Goal: Check status: Check status

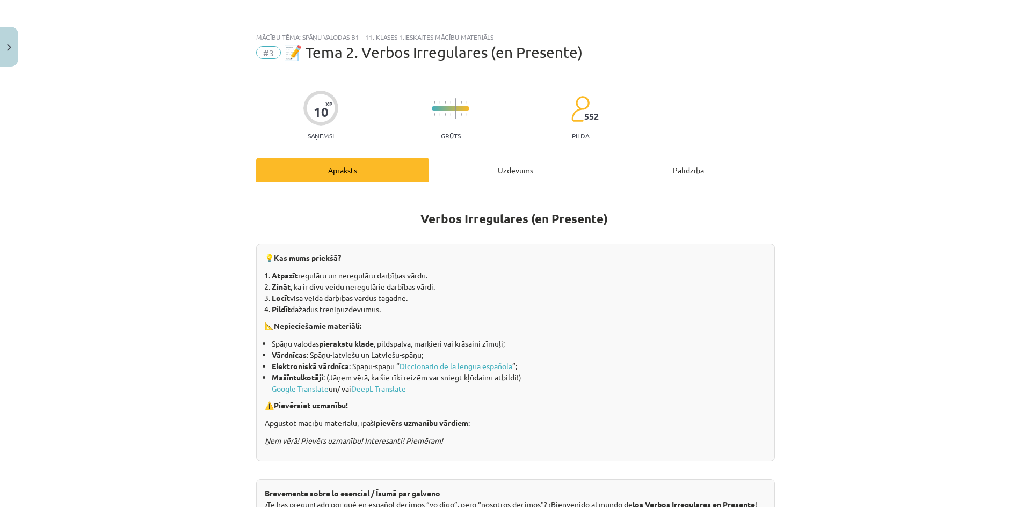
scroll to position [27, 0]
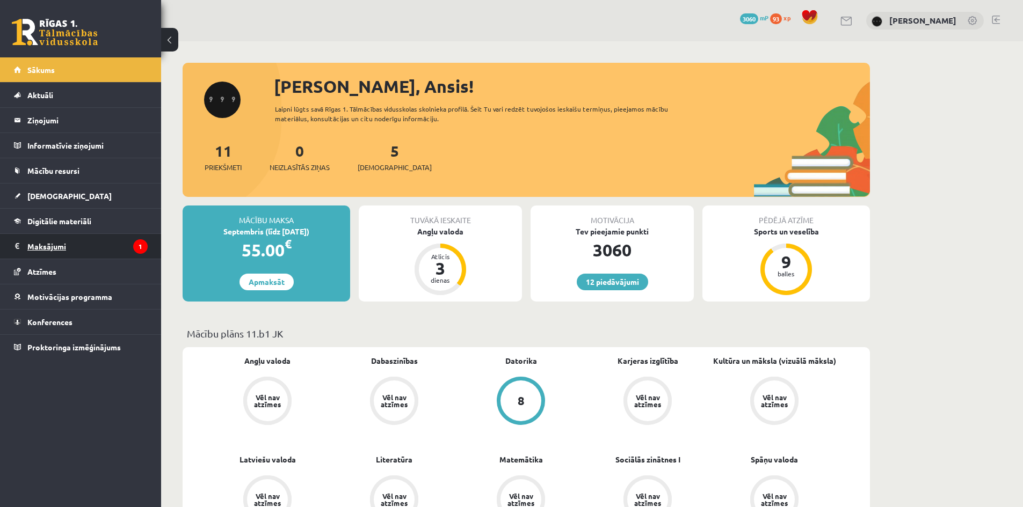
click at [119, 250] on legend "Maksājumi 1" at bounding box center [87, 246] width 120 height 25
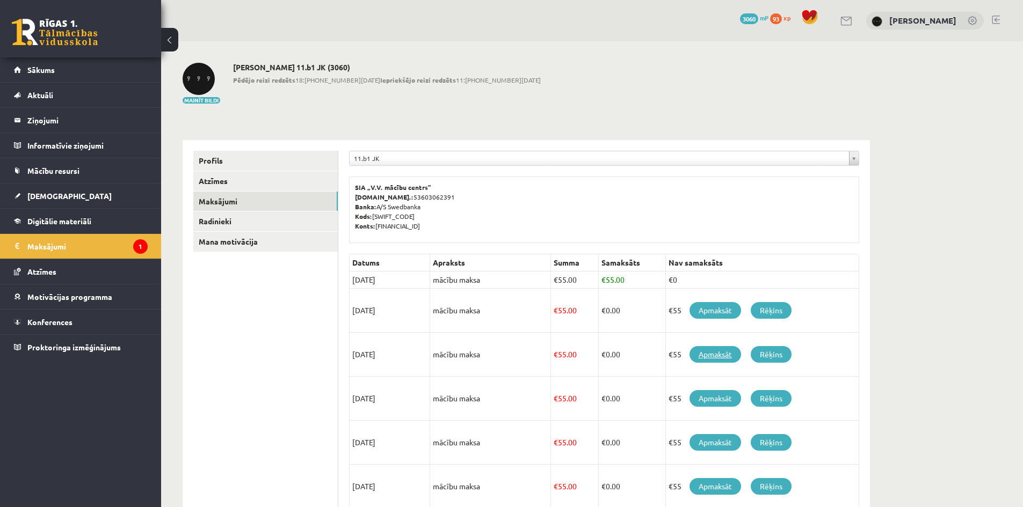
scroll to position [71, 0]
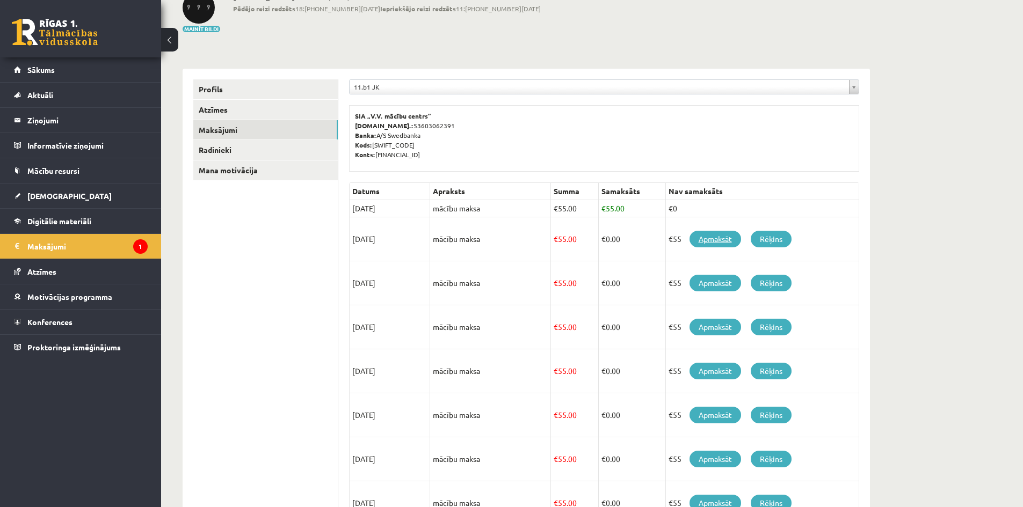
click at [709, 245] on link "Apmaksāt" at bounding box center [715, 239] width 52 height 17
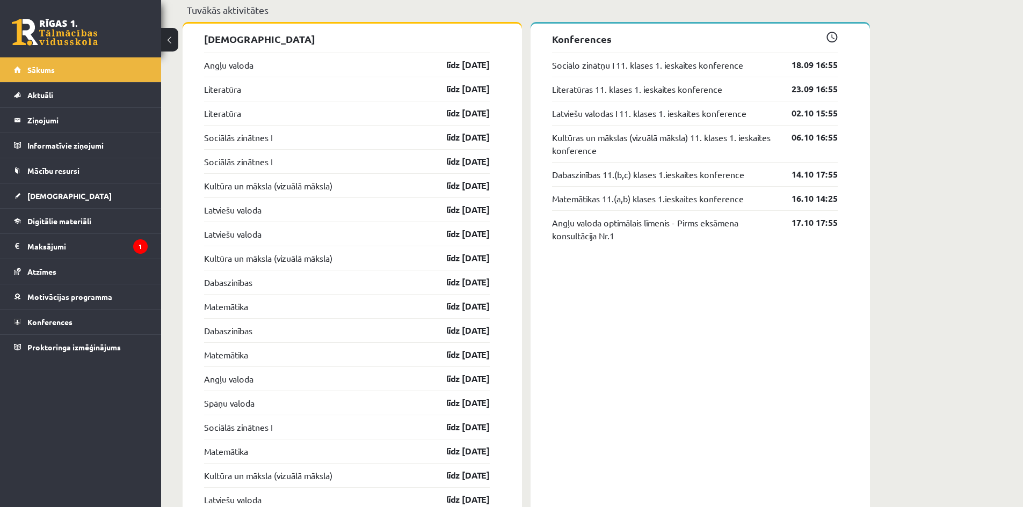
scroll to position [1003, 0]
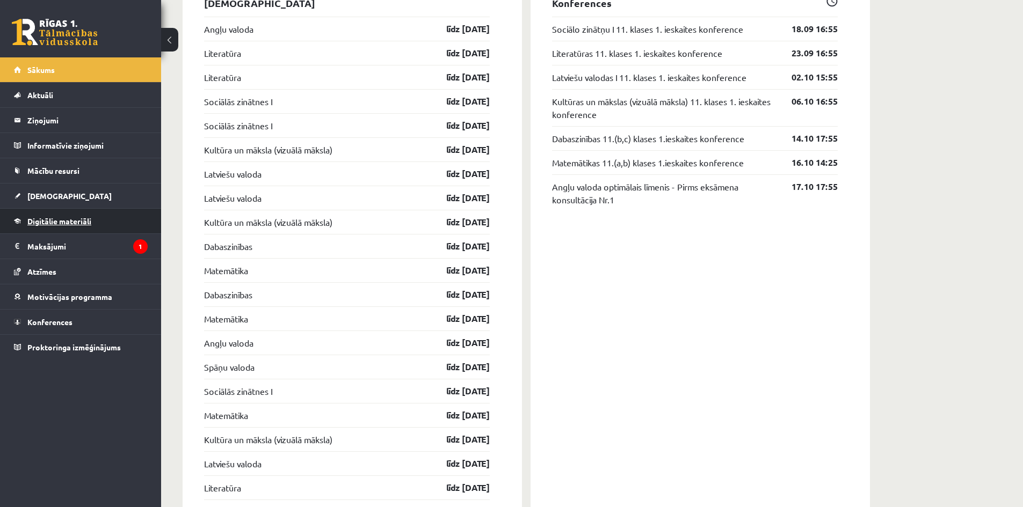
click at [96, 212] on link "Digitālie materiāli" at bounding box center [81, 221] width 134 height 25
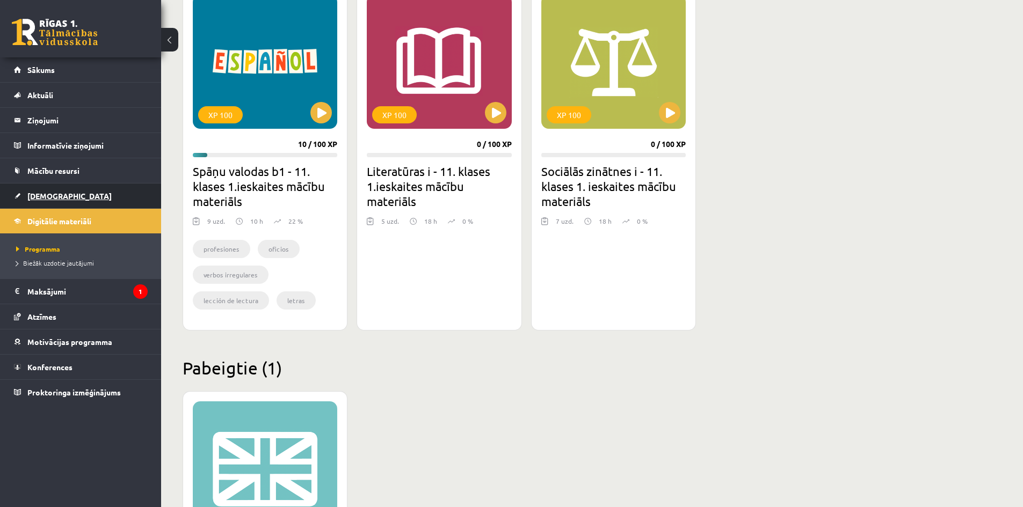
click at [48, 199] on span "[DEMOGRAPHIC_DATA]" at bounding box center [69, 196] width 84 height 10
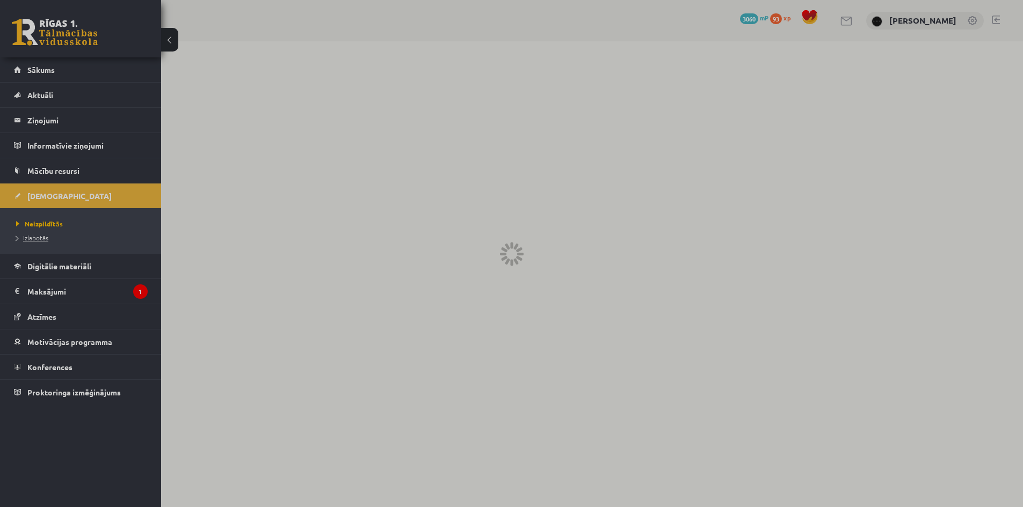
click at [34, 235] on span "Izlabotās" at bounding box center [32, 238] width 32 height 9
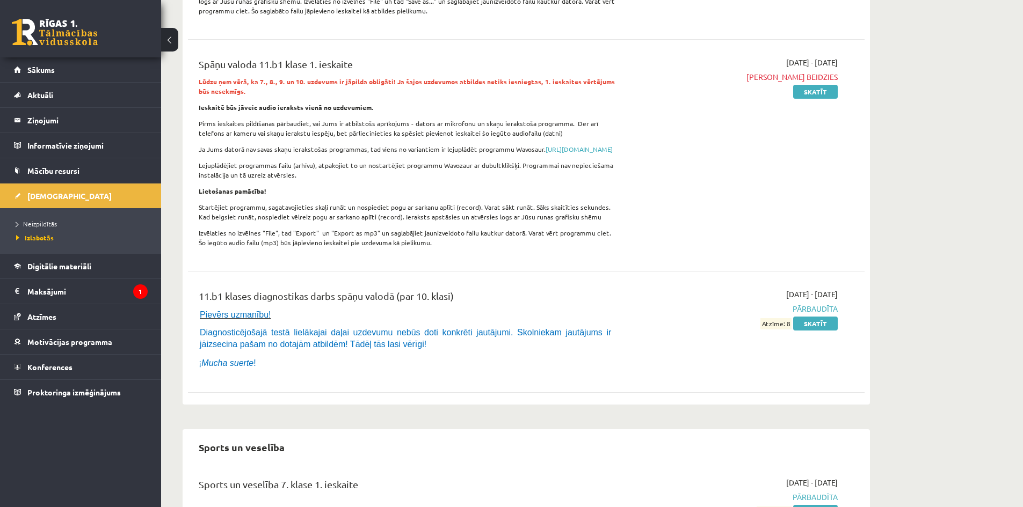
scroll to position [12959, 0]
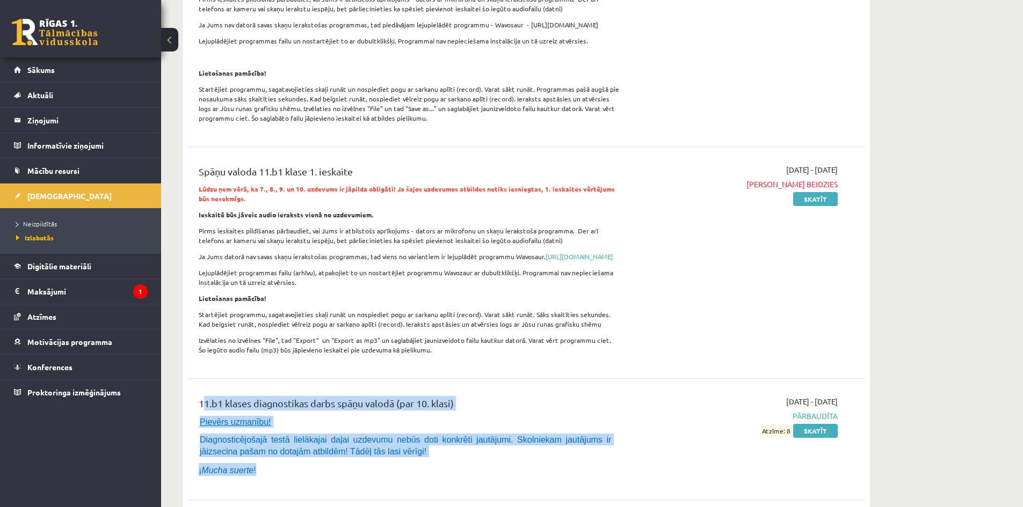
drag, startPoint x: 196, startPoint y: 304, endPoint x: 563, endPoint y: 360, distance: 371.0
click at [563, 396] on div "11.b1 klases diagnostikas darbs spāņu valodā (par 10. klasi) Pievērs uzmanību! …" at bounding box center [409, 439] width 437 height 86
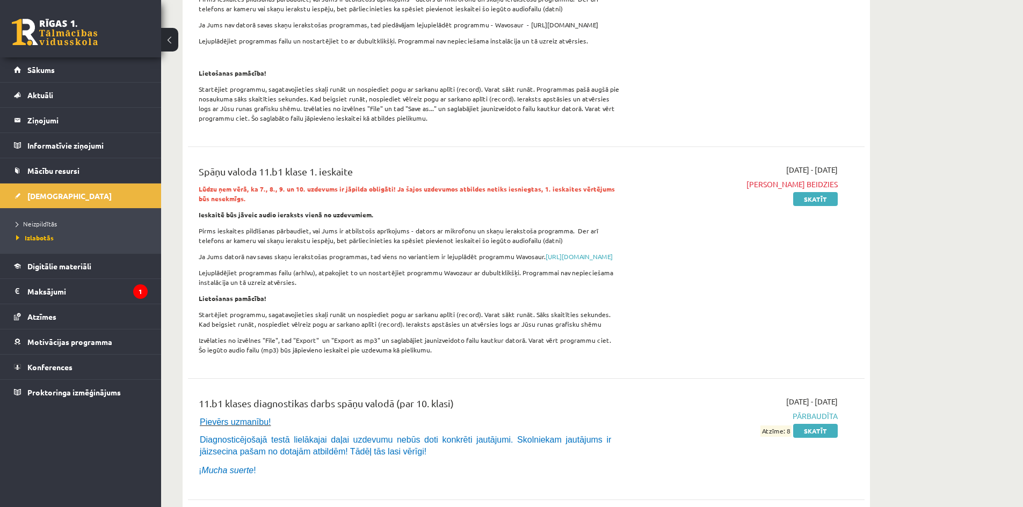
click at [740, 396] on div "2025-09-01 - 2025-09-15 Pārbaudīta Atzīme: 8 Skatīt" at bounding box center [736, 439] width 219 height 86
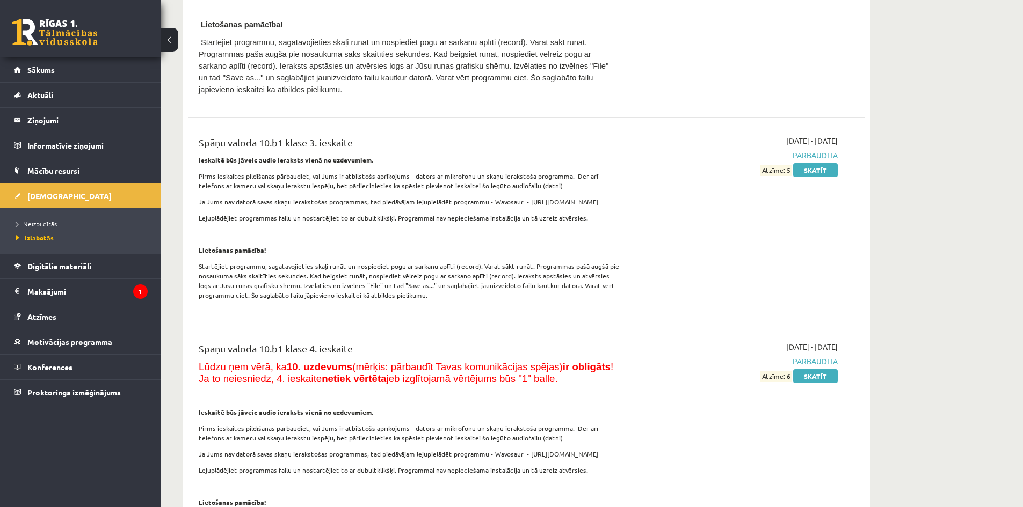
scroll to position [12350, 0]
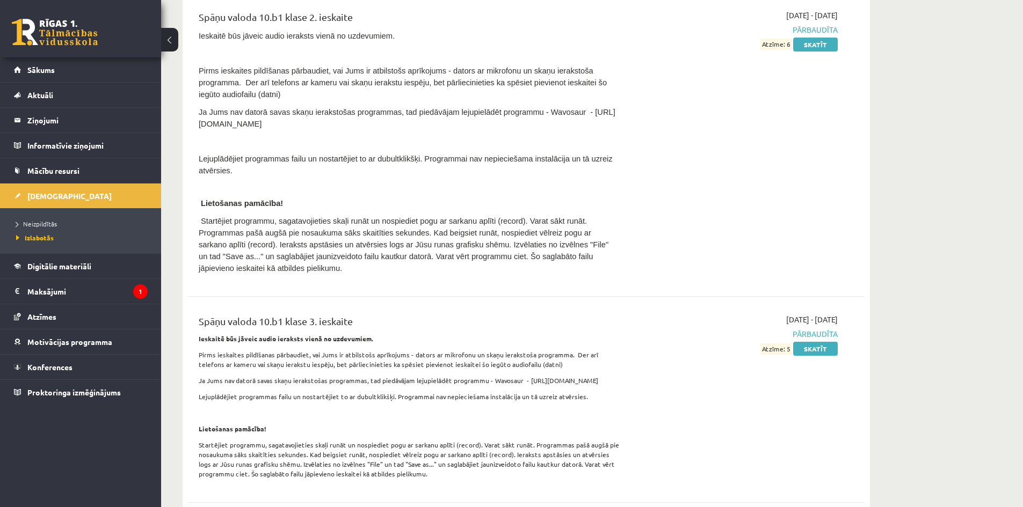
drag, startPoint x: 1022, startPoint y: 422, endPoint x: 961, endPoint y: 162, distance: 267.0
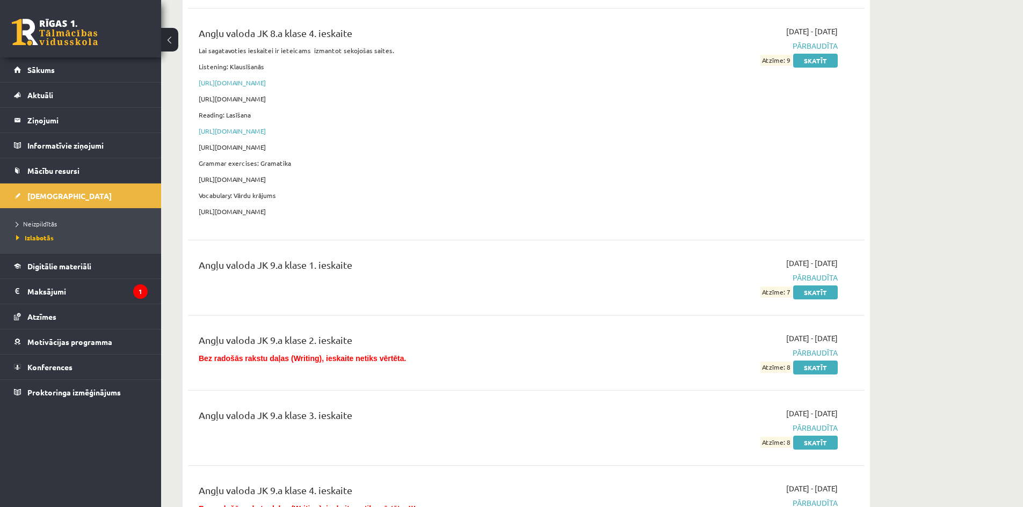
scroll to position [0, 0]
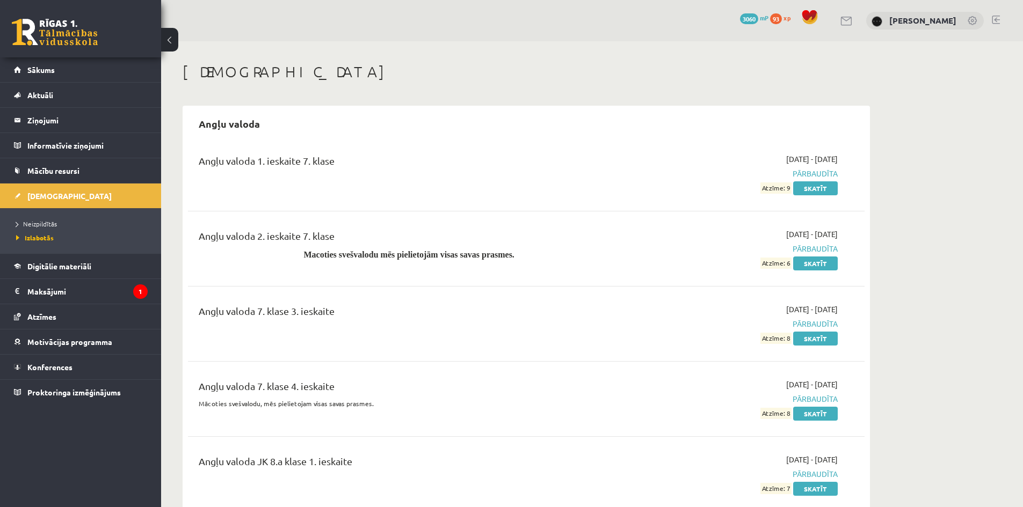
click at [643, 226] on div "Angļu valoda 2. ieskaite 7. klase Macoties svešvalodu mēs pielietojām visas sav…" at bounding box center [526, 249] width 677 height 62
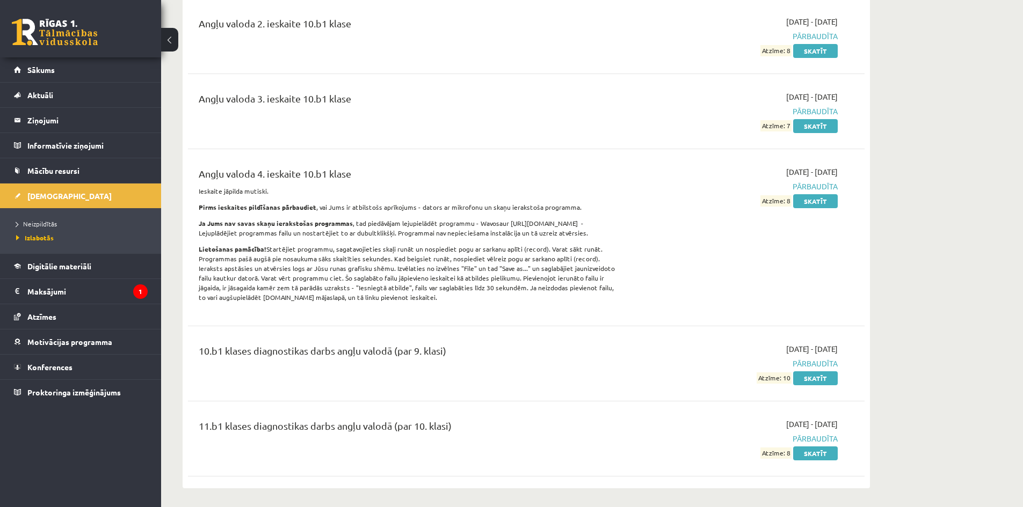
scroll to position [1647, 0]
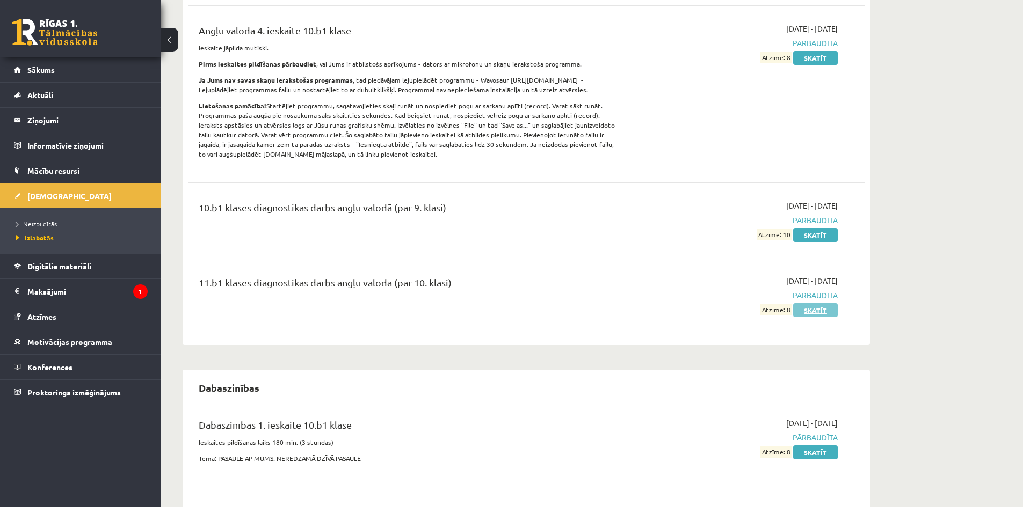
click at [812, 312] on link "Skatīt" at bounding box center [815, 310] width 45 height 14
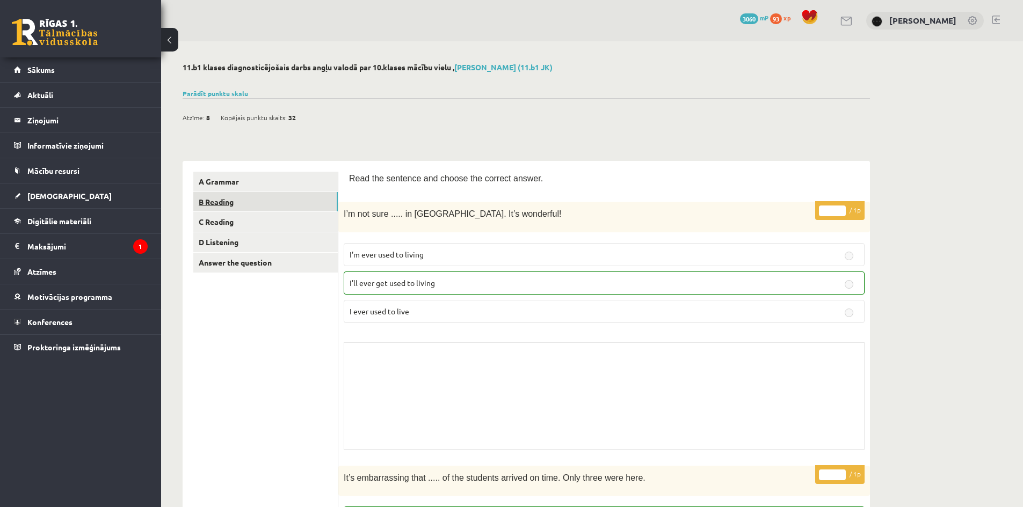
click at [286, 199] on link "B Reading" at bounding box center [265, 202] width 144 height 20
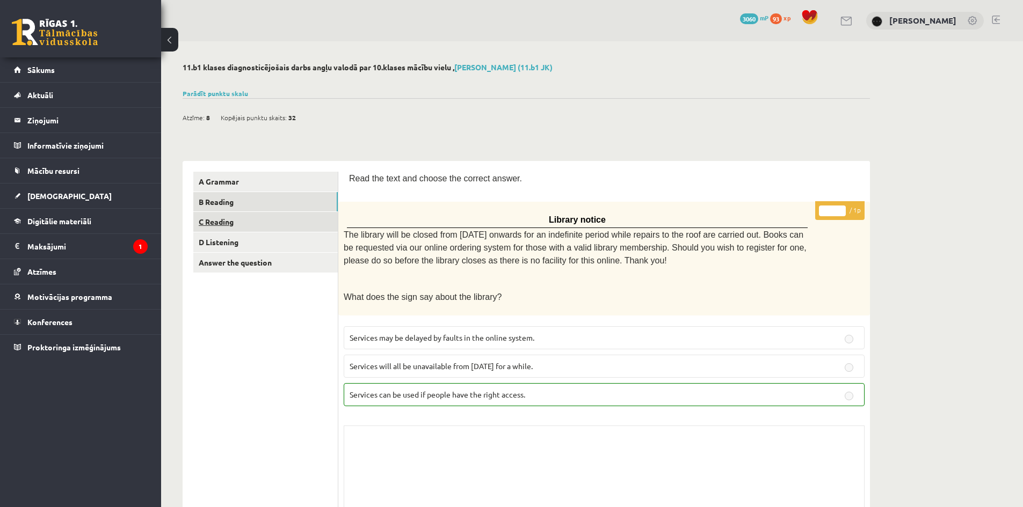
click at [285, 219] on link "C Reading" at bounding box center [265, 222] width 144 height 20
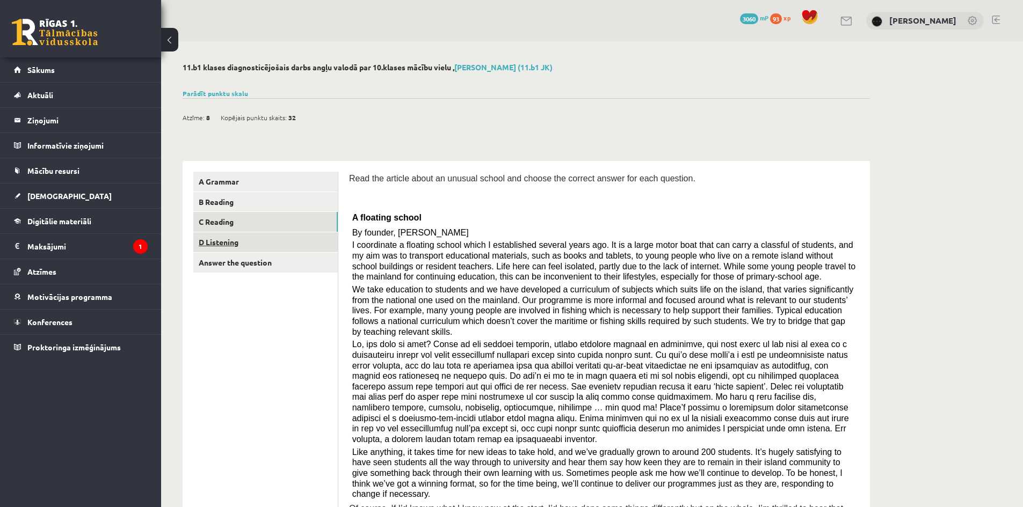
click at [279, 239] on link "D Listening" at bounding box center [265, 243] width 144 height 20
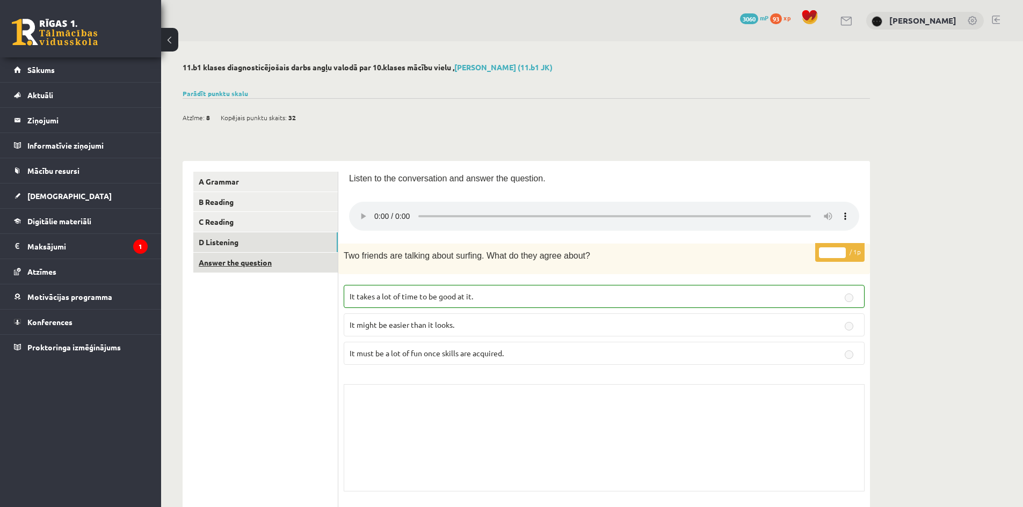
click at [281, 270] on link "Answer the question" at bounding box center [265, 263] width 144 height 20
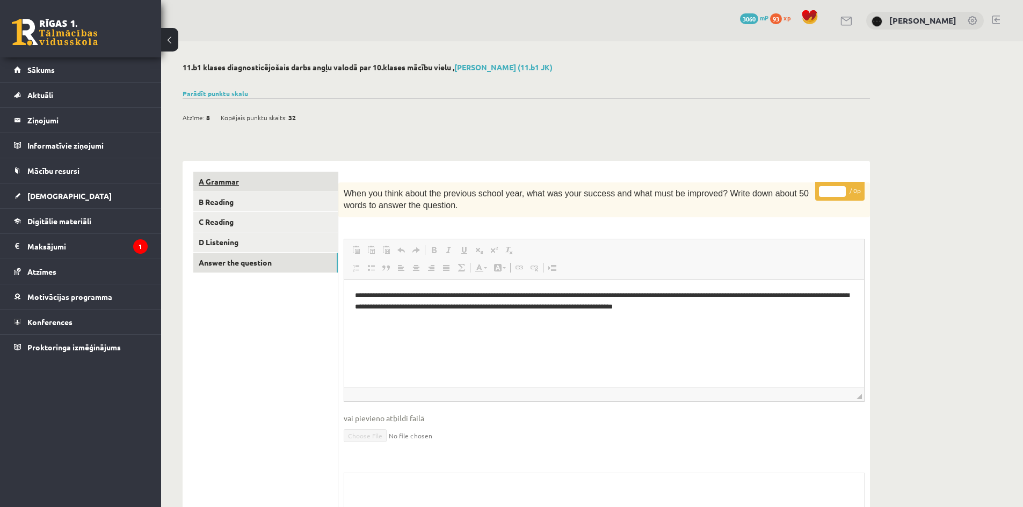
click at [282, 183] on link "A Grammar" at bounding box center [265, 182] width 144 height 20
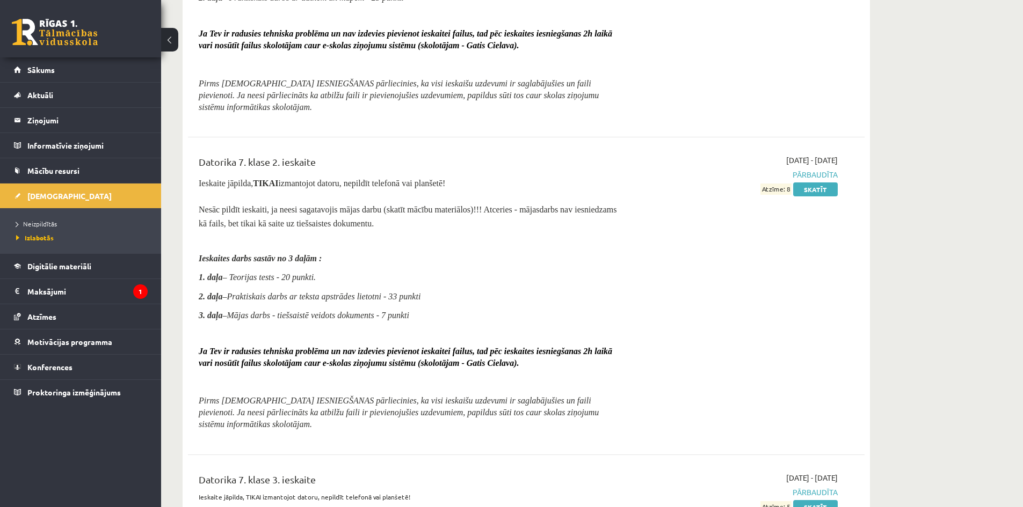
scroll to position [2685, 0]
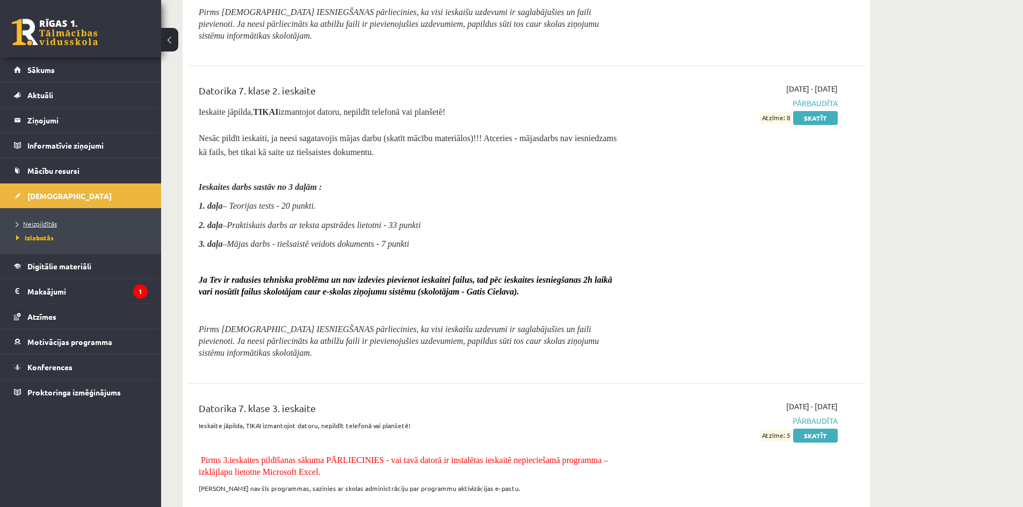
click at [48, 221] on span "Neizpildītās" at bounding box center [36, 224] width 41 height 9
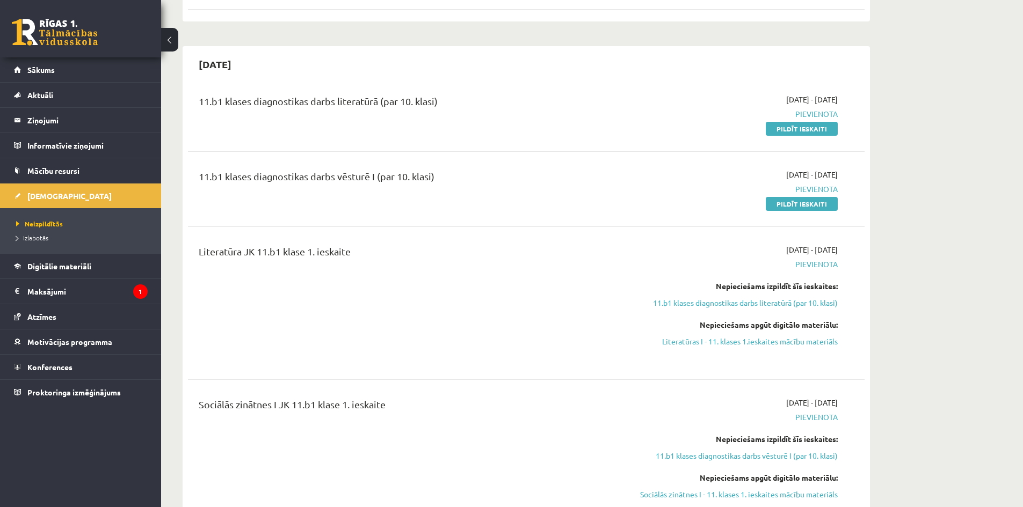
scroll to position [537, 0]
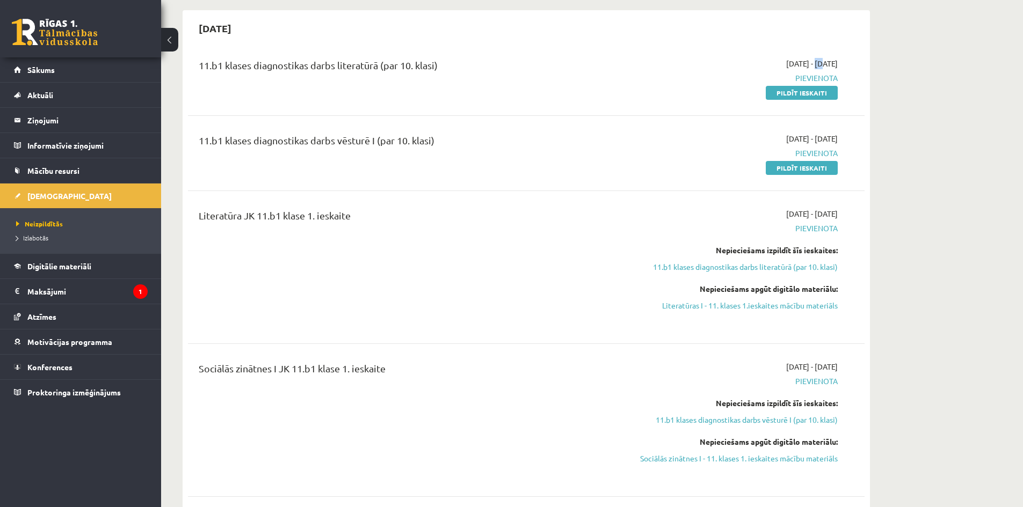
drag, startPoint x: 786, startPoint y: 75, endPoint x: 793, endPoint y: 76, distance: 7.0
click at [793, 69] on span "[DATE] - [DATE]" at bounding box center [812, 63] width 52 height 11
click at [832, 69] on span "[DATE] - [DATE]" at bounding box center [812, 63] width 52 height 11
drag, startPoint x: 229, startPoint y: 40, endPoint x: 258, endPoint y: 40, distance: 28.5
click at [242, 40] on h2 "[DATE]" at bounding box center [215, 28] width 54 height 25
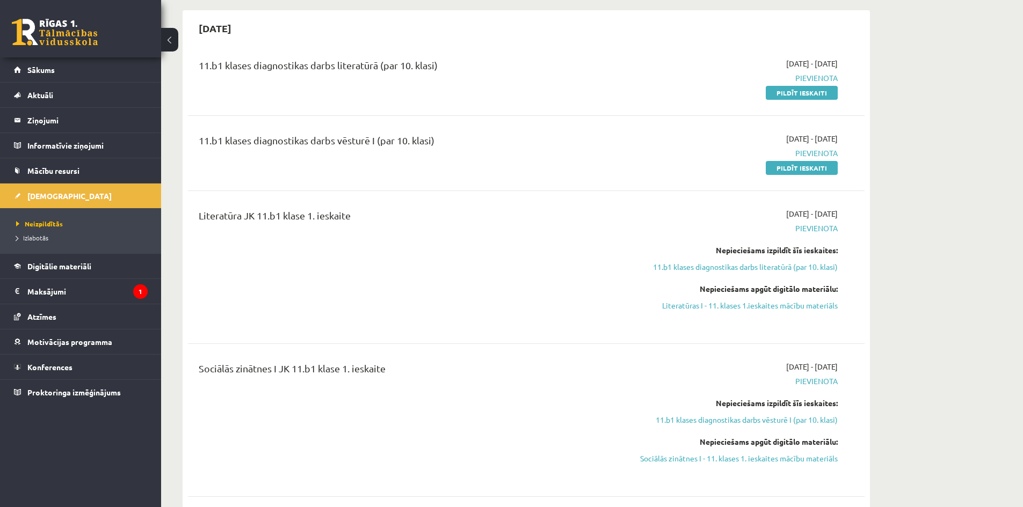
click at [242, 38] on h2 "[DATE]" at bounding box center [215, 28] width 54 height 25
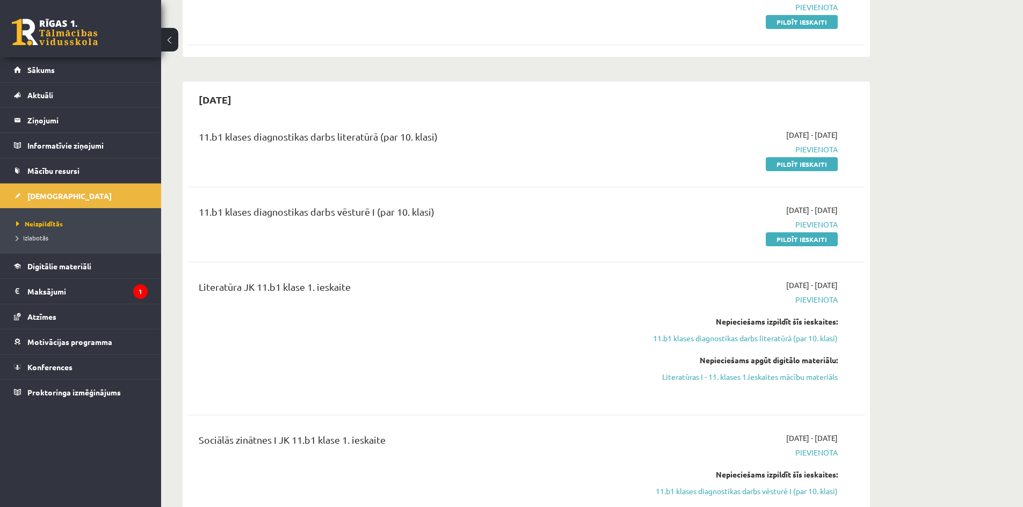
scroll to position [573, 0]
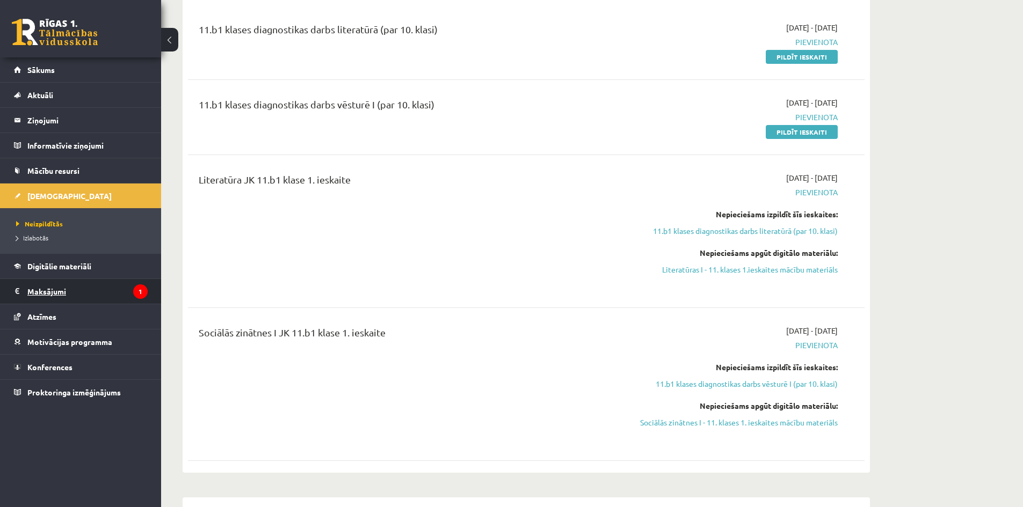
click at [136, 291] on icon "1" at bounding box center [140, 292] width 14 height 14
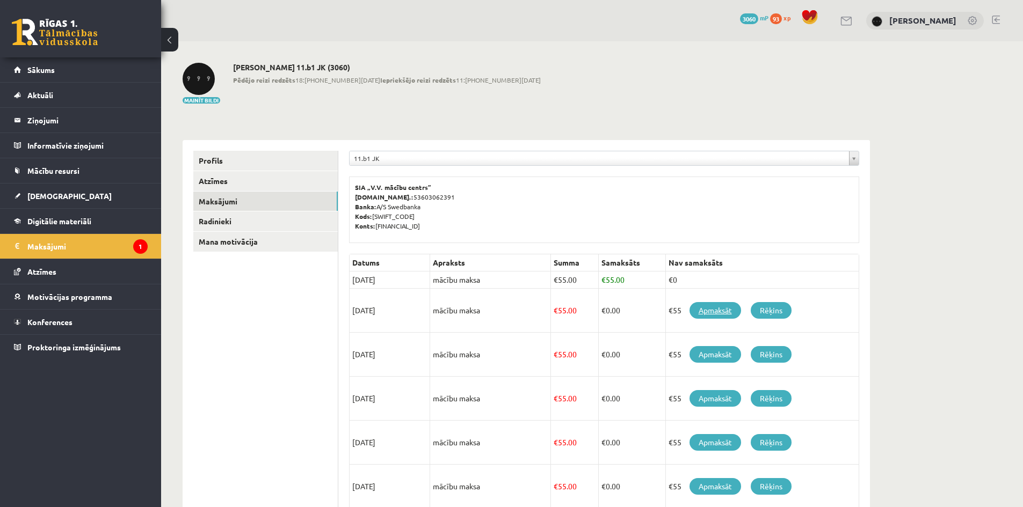
click at [722, 307] on link "Apmaksāt" at bounding box center [715, 310] width 52 height 17
